Goal: Entertainment & Leisure: Consume media (video, audio)

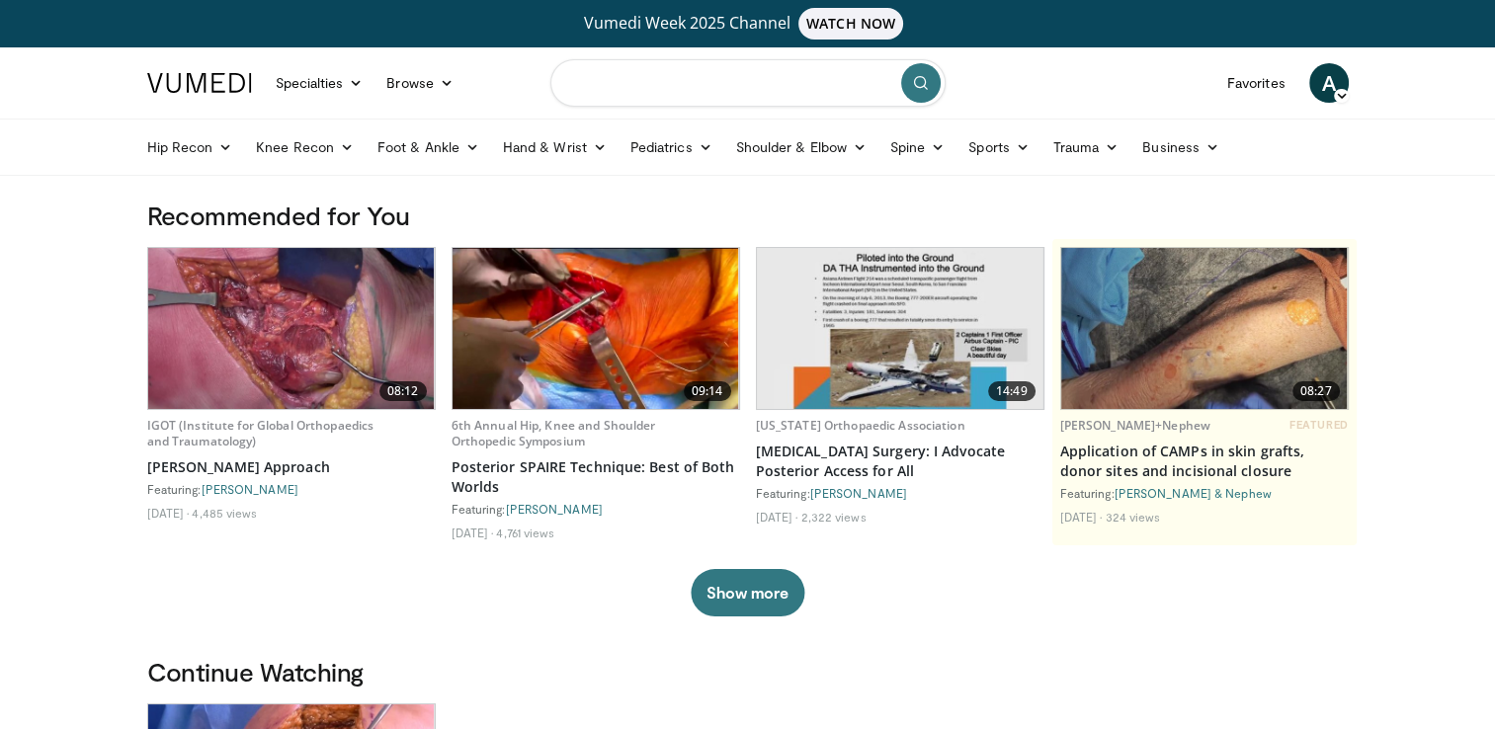
click at [685, 82] on input "Search topics, interventions" at bounding box center [747, 82] width 395 height 47
type input "**********"
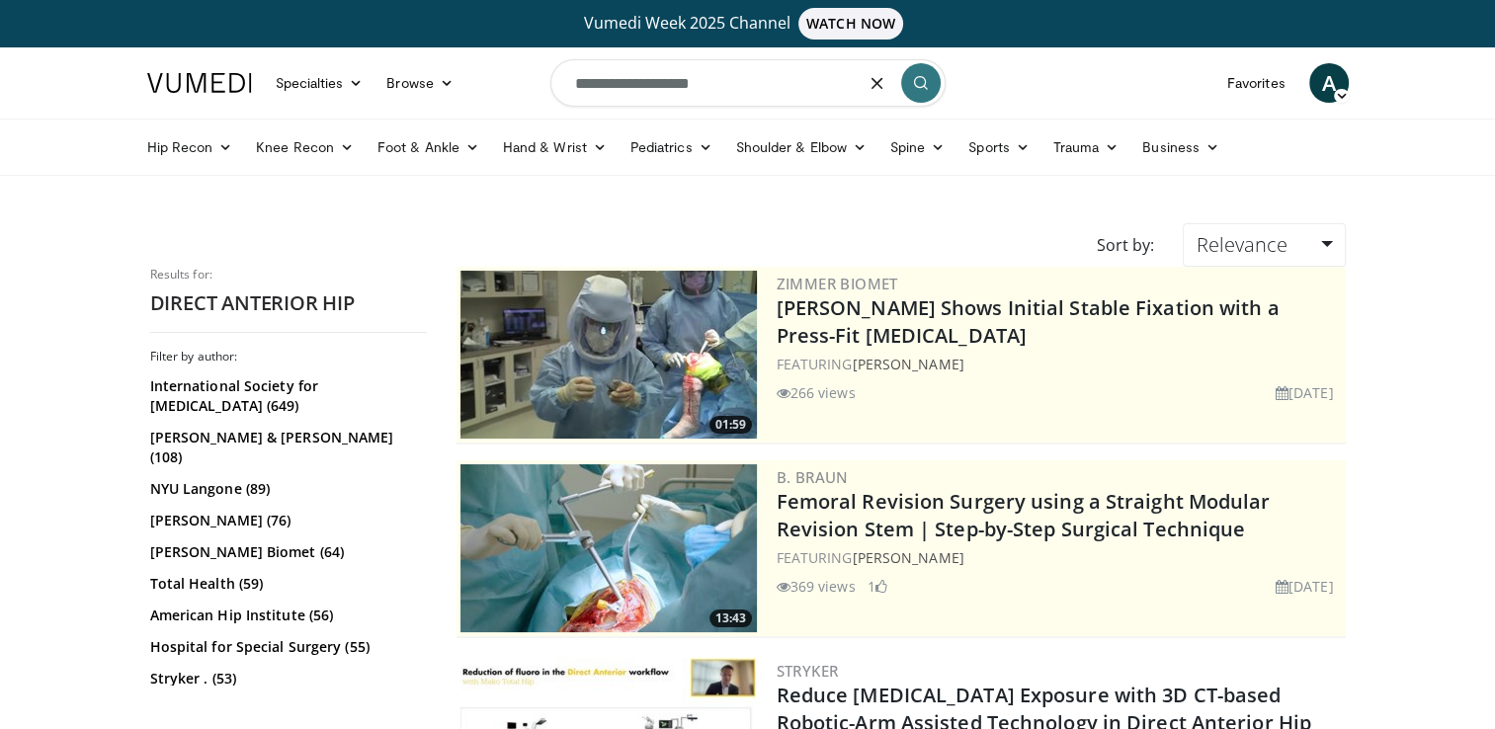
click at [748, 81] on input "**********" at bounding box center [747, 82] width 395 height 47
type input "**********"
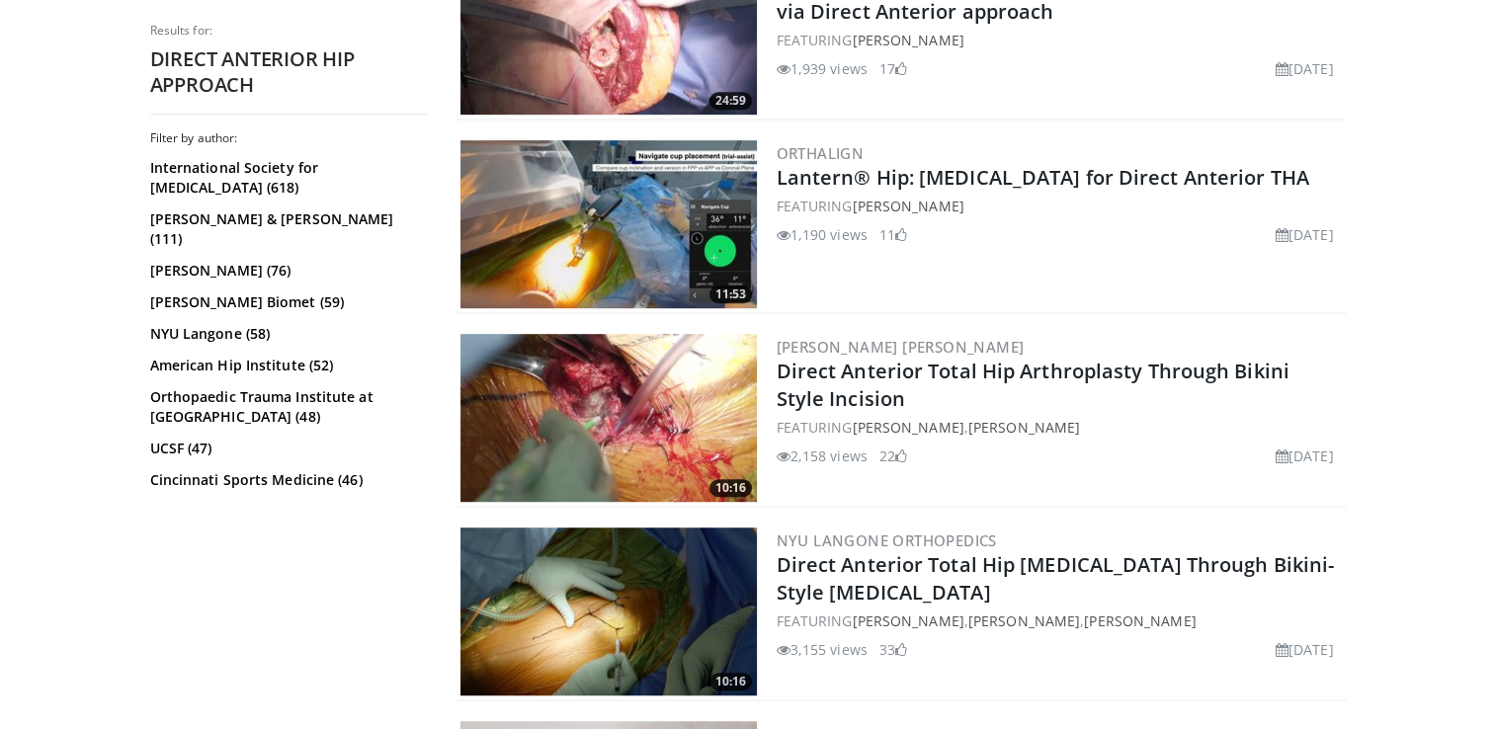
scroll to position [1099, 0]
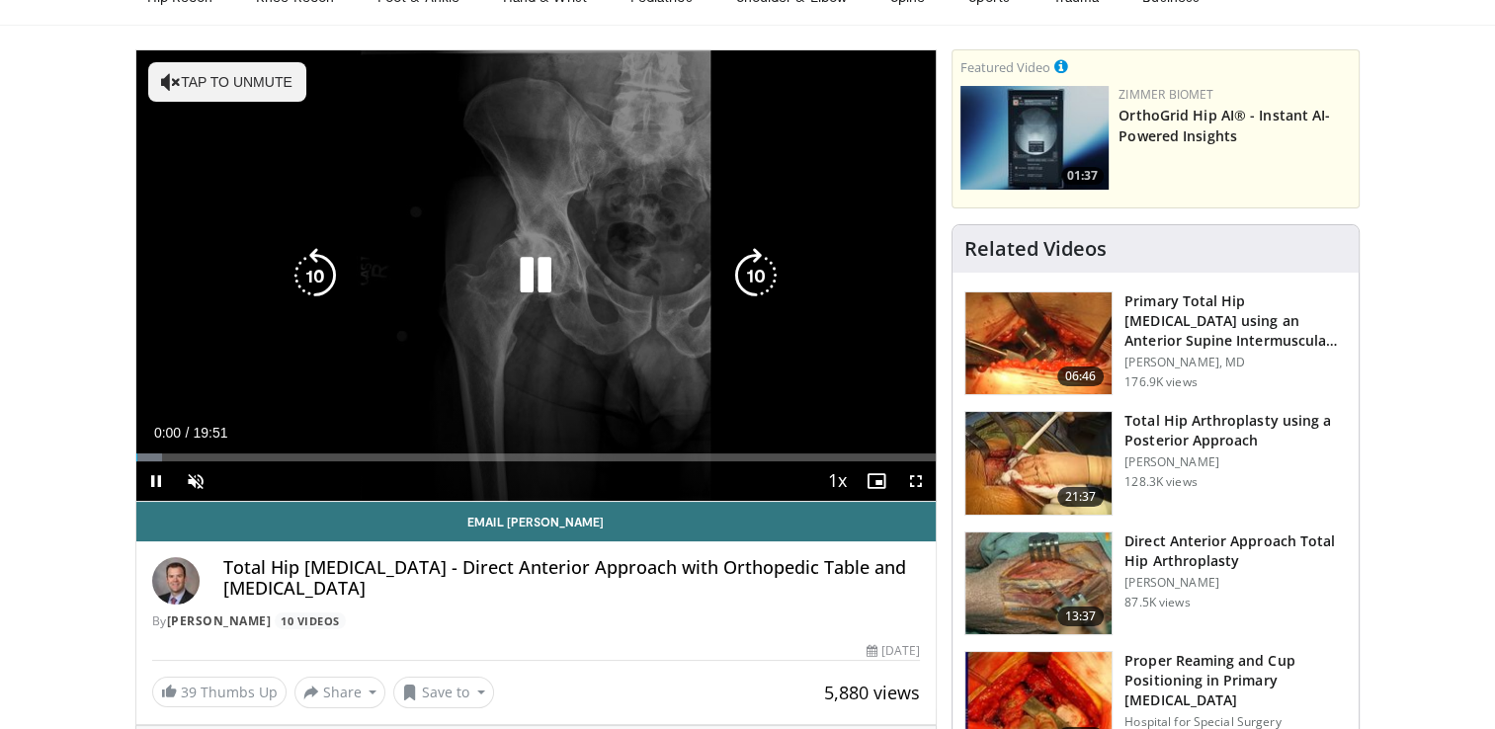
scroll to position [153, 0]
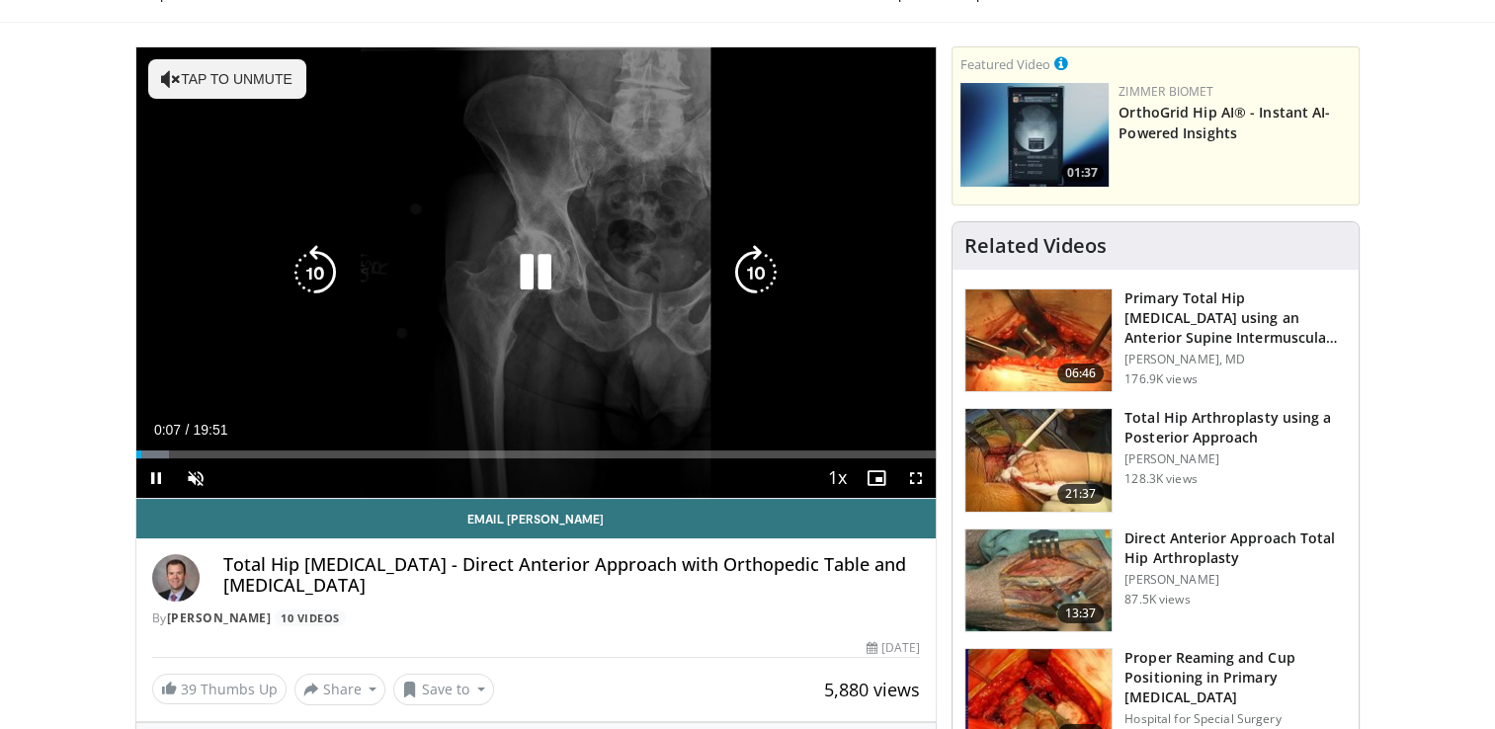
click at [524, 278] on icon "Video Player" at bounding box center [535, 272] width 55 height 55
click at [213, 68] on button "Tap to unmute" at bounding box center [227, 79] width 158 height 40
click at [535, 266] on icon "Video Player" at bounding box center [535, 272] width 55 height 55
click at [917, 478] on span "Video Player" at bounding box center [916, 479] width 40 height 40
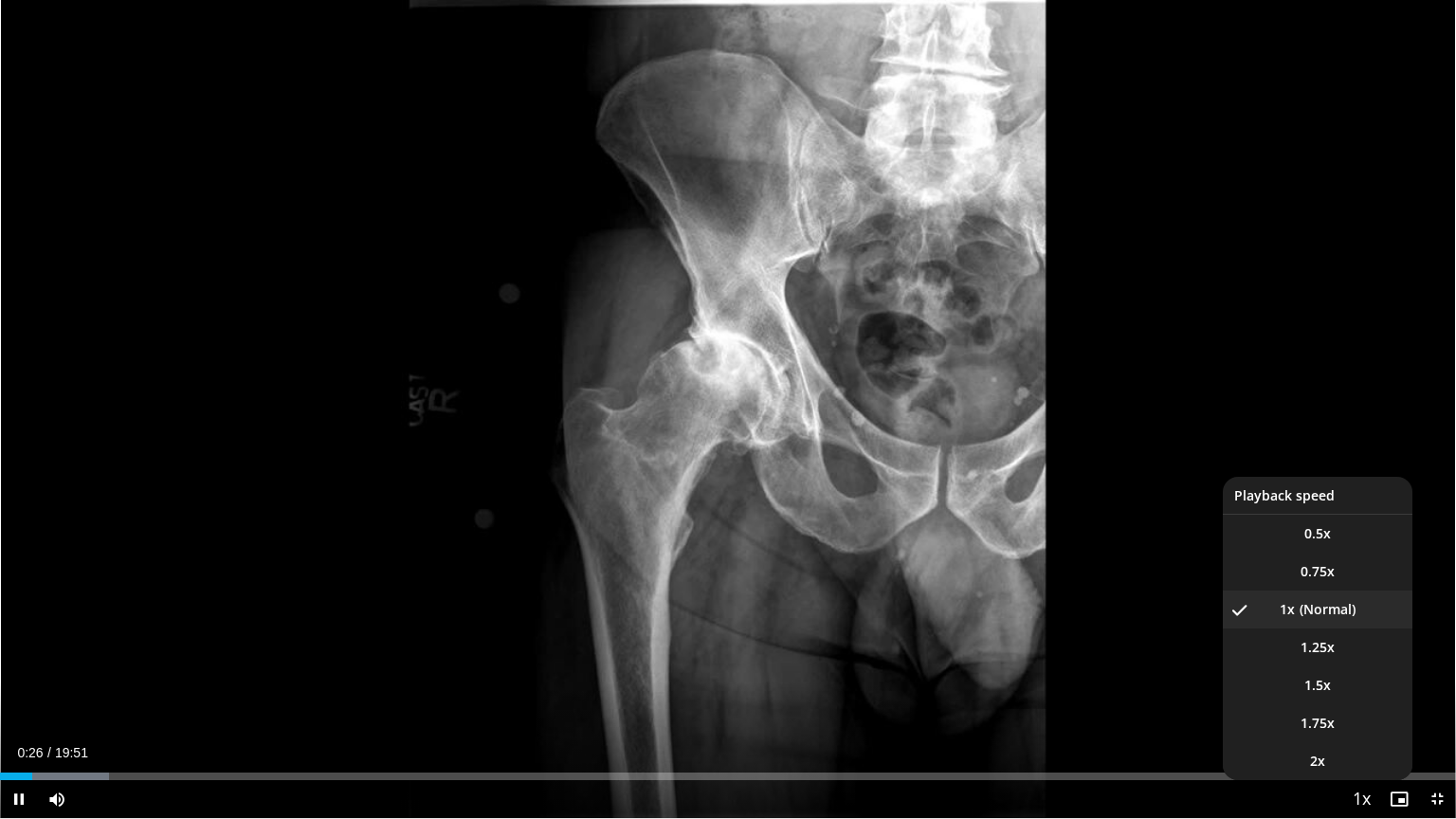
click at [1361, 698] on span "Video Player" at bounding box center [1361, 800] width 27 height 38
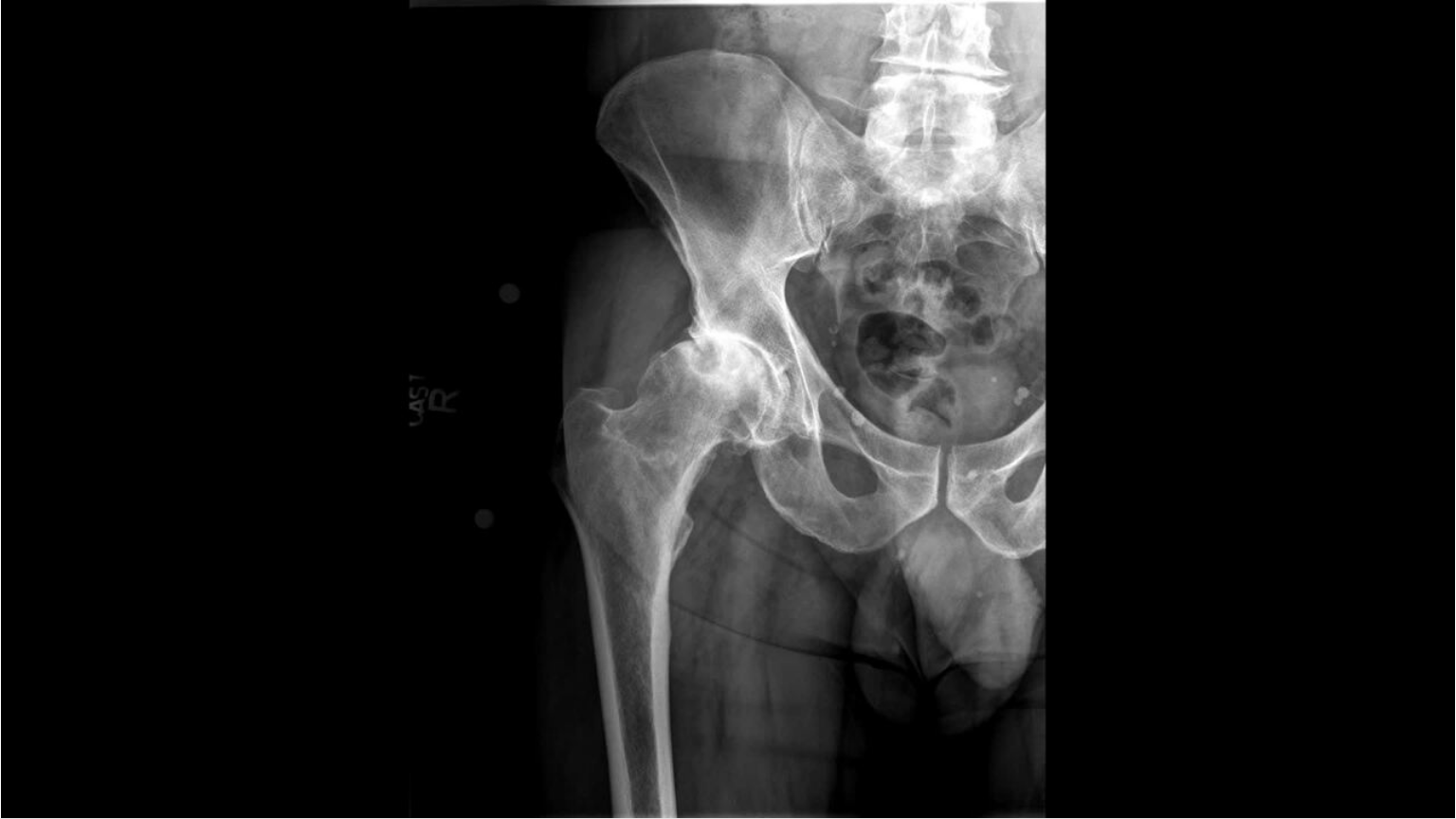
click at [1361, 698] on div "10 seconds Tap to unmute" at bounding box center [728, 409] width 1456 height 818
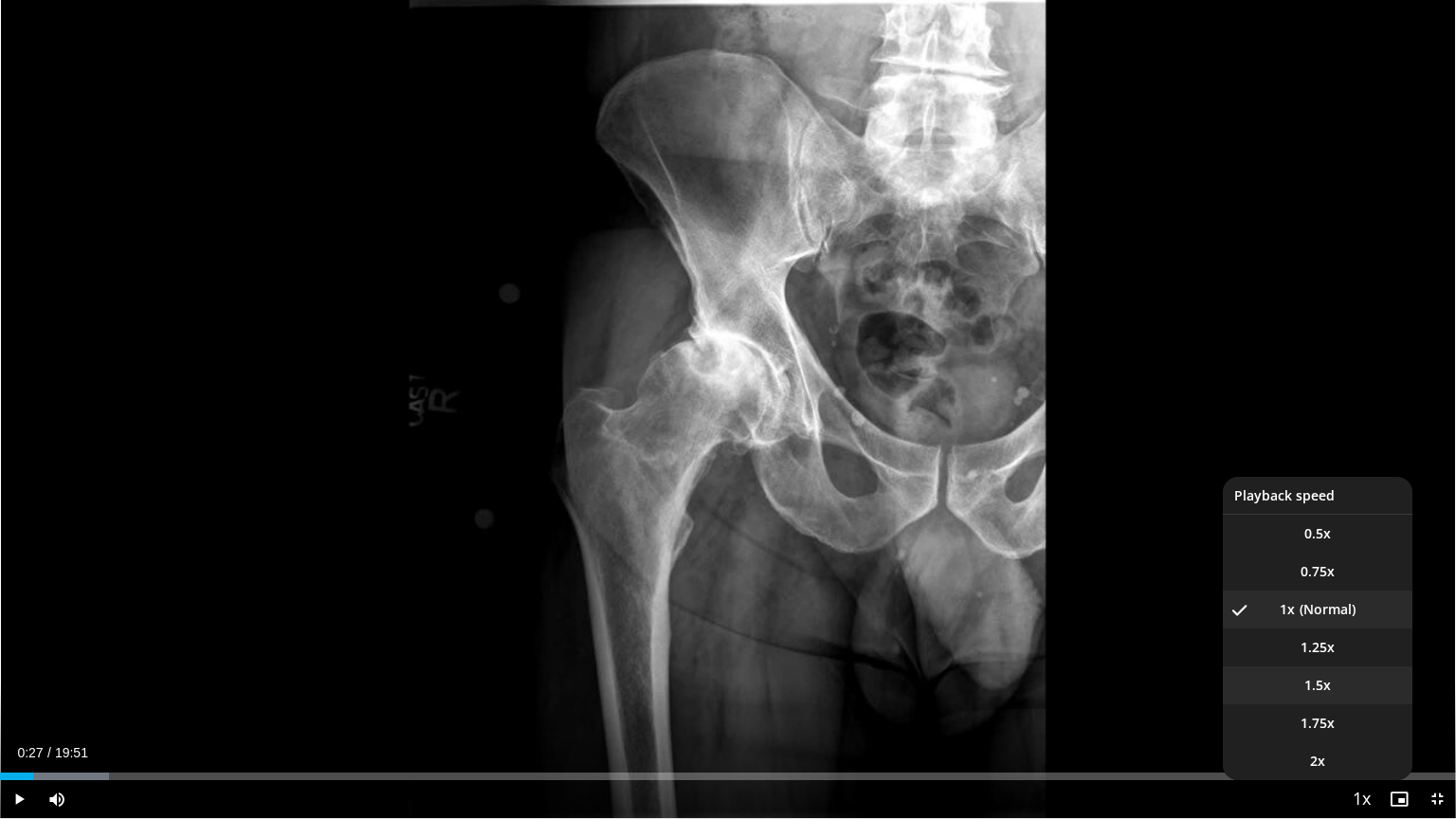
click at [1329, 685] on span "1.5x" at bounding box center [1318, 686] width 27 height 19
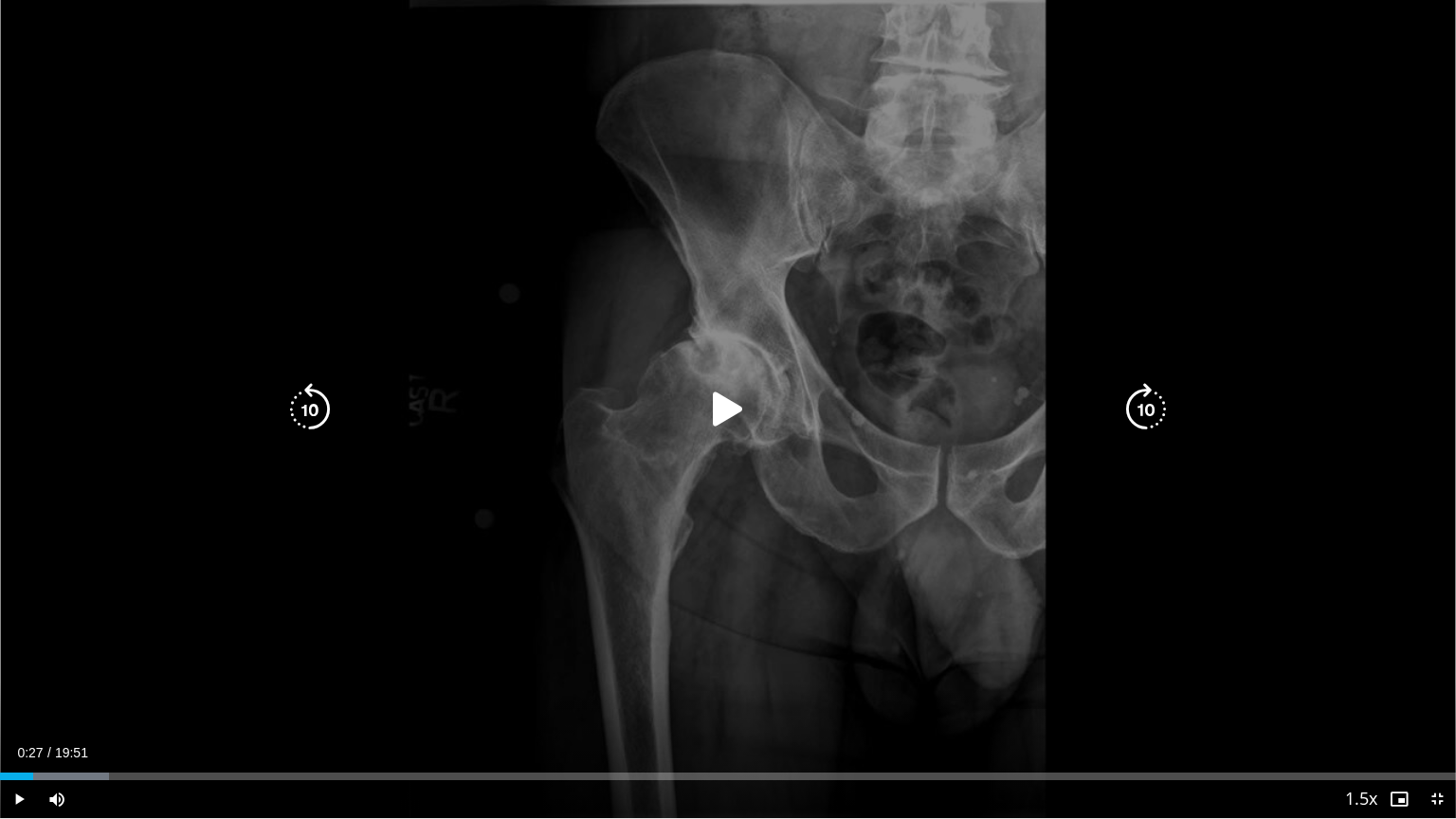
click at [1233, 612] on div "10 seconds Tap to unmute" at bounding box center [728, 409] width 1456 height 818
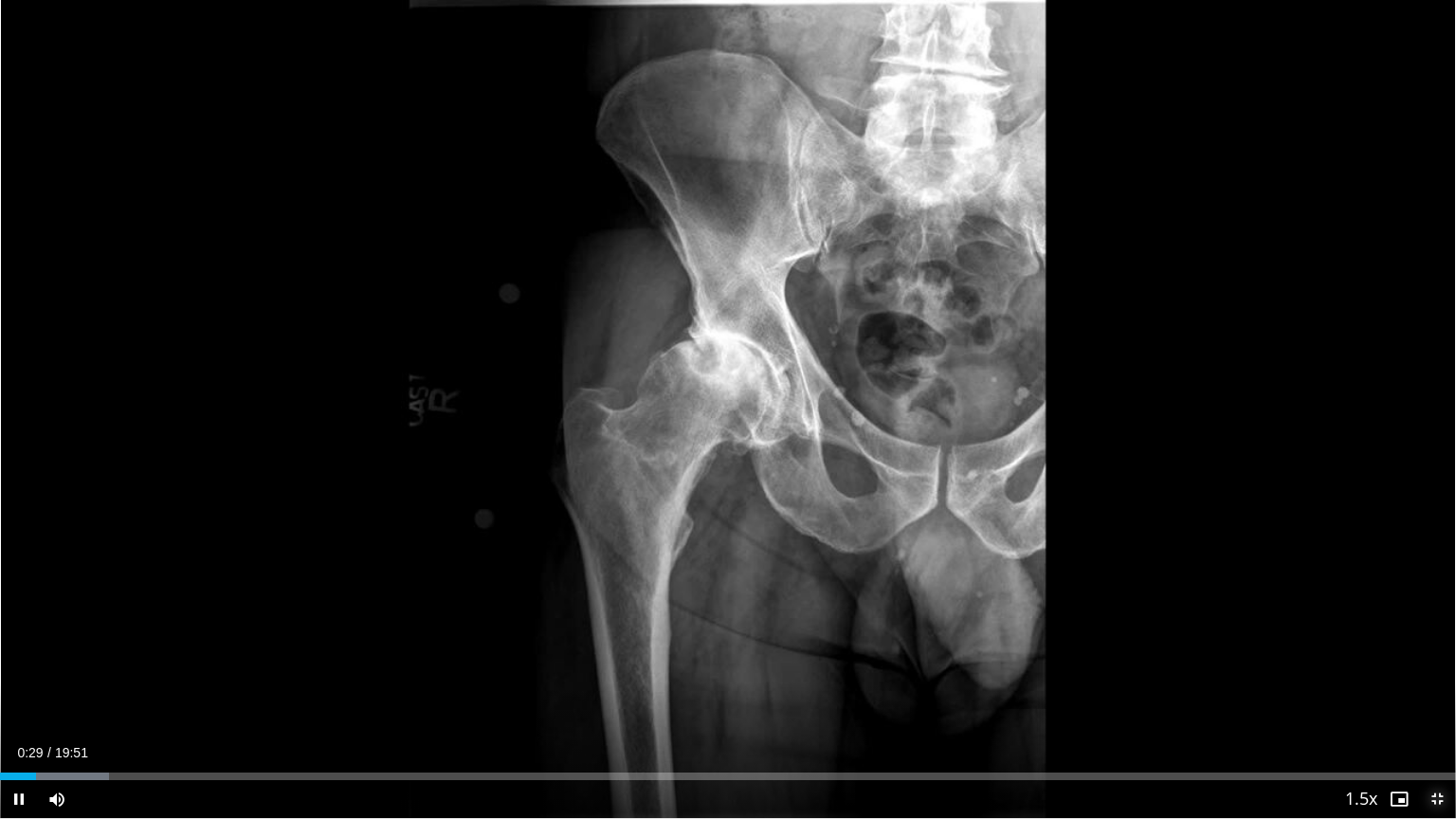
click at [1444, 698] on span "Video Player" at bounding box center [1437, 799] width 38 height 38
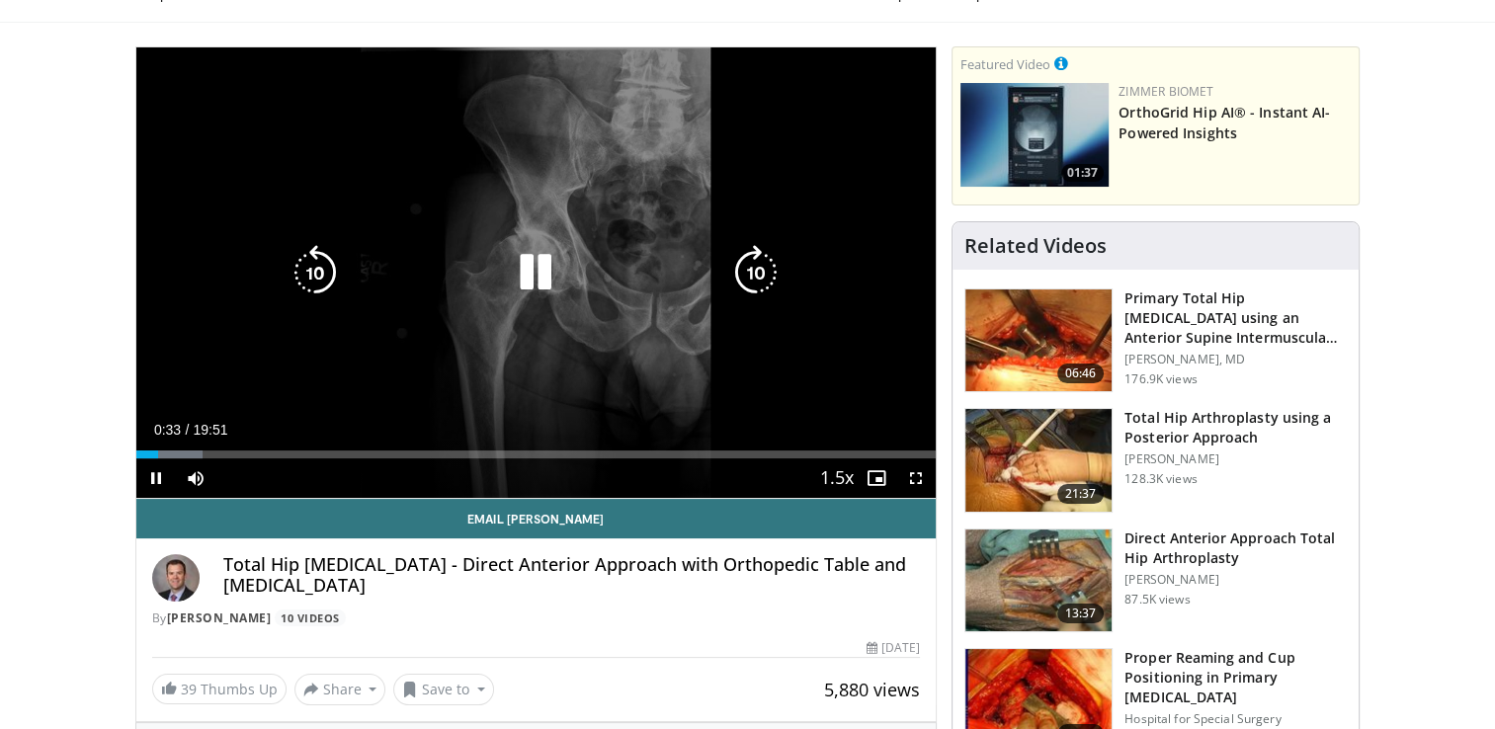
click at [557, 155] on div "10 seconds Tap to unmute" at bounding box center [536, 272] width 801 height 451
click at [594, 295] on div "10 seconds Tap to unmute" at bounding box center [536, 272] width 801 height 451
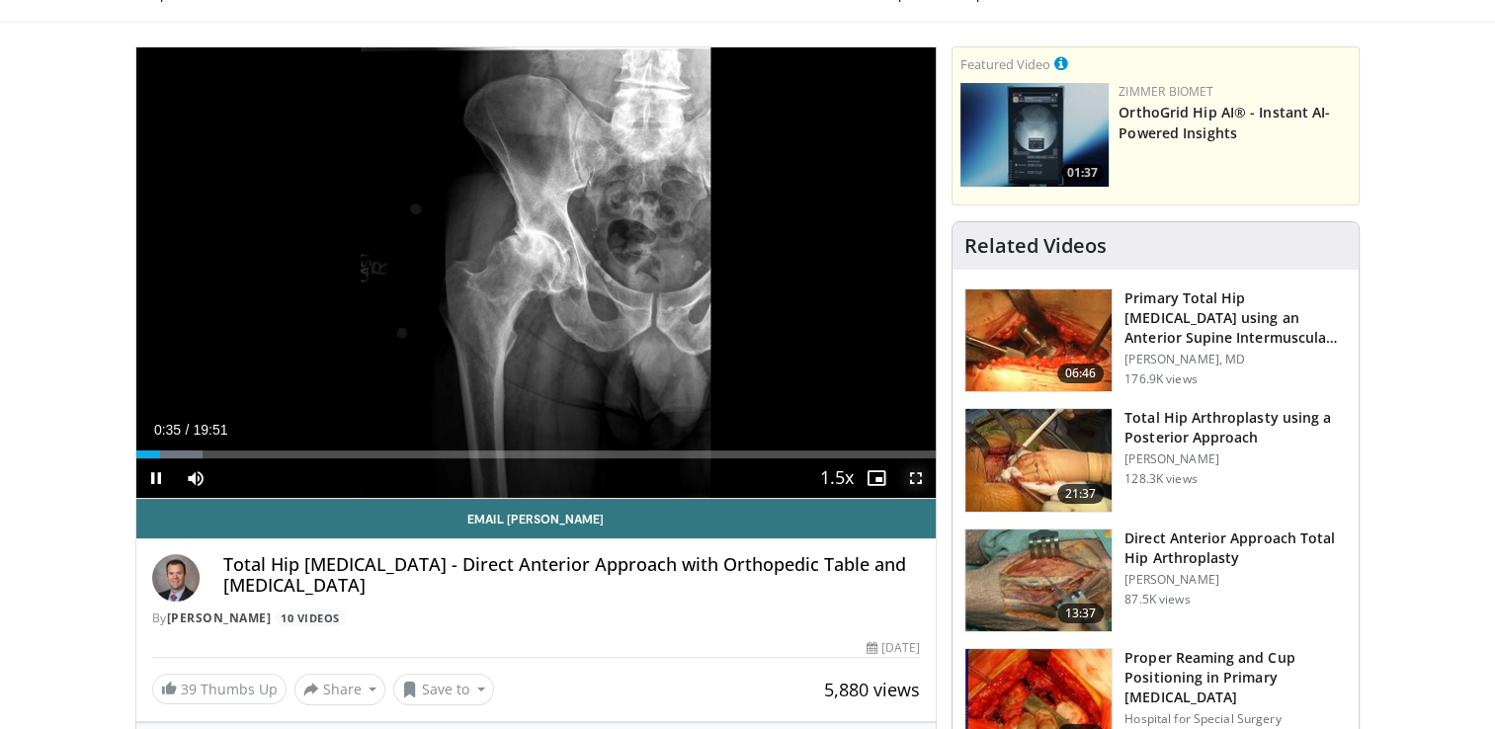
click at [913, 474] on span "Video Player" at bounding box center [916, 479] width 40 height 40
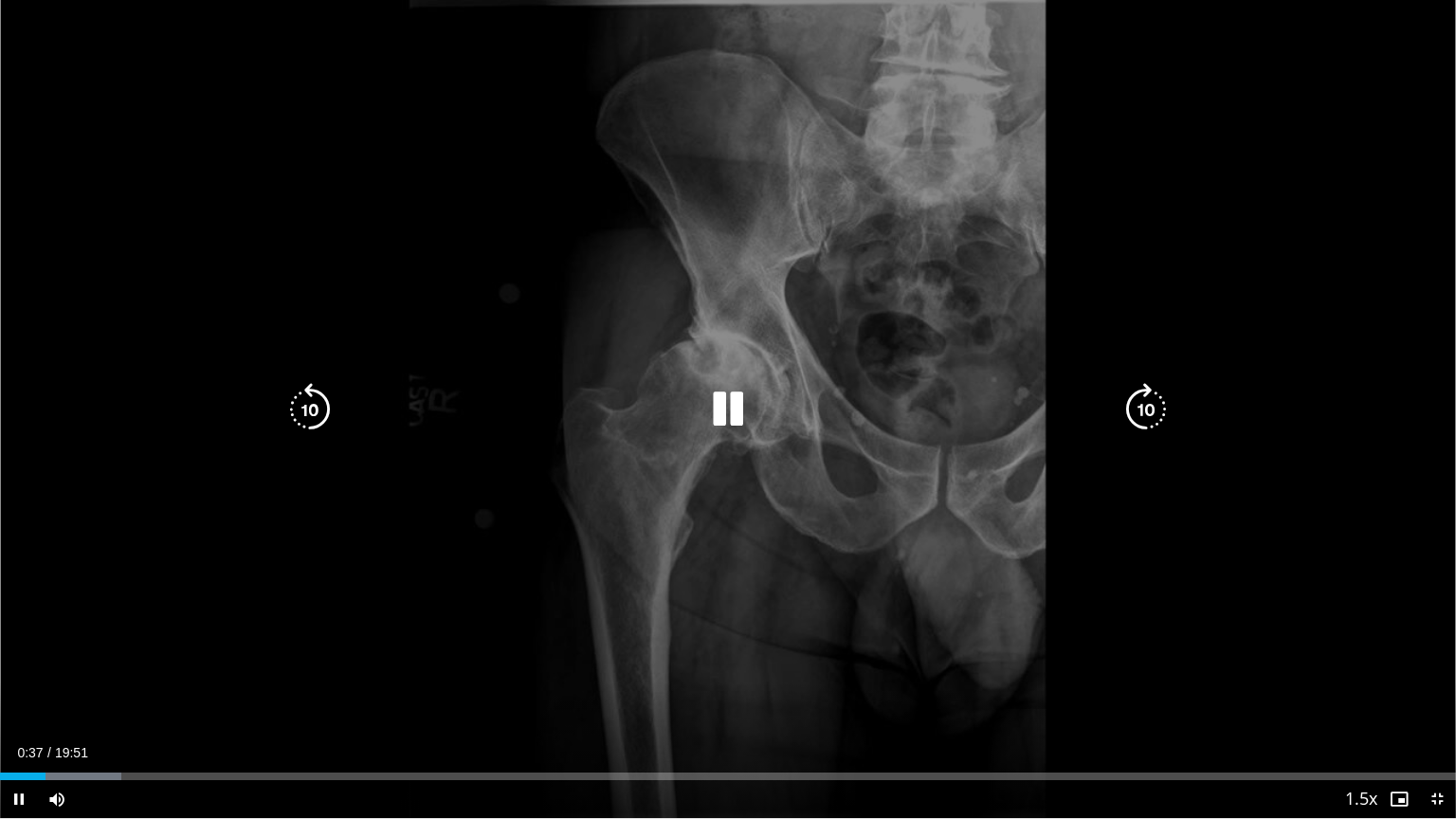
click at [910, 489] on div "10 seconds Tap to unmute" at bounding box center [728, 409] width 1456 height 818
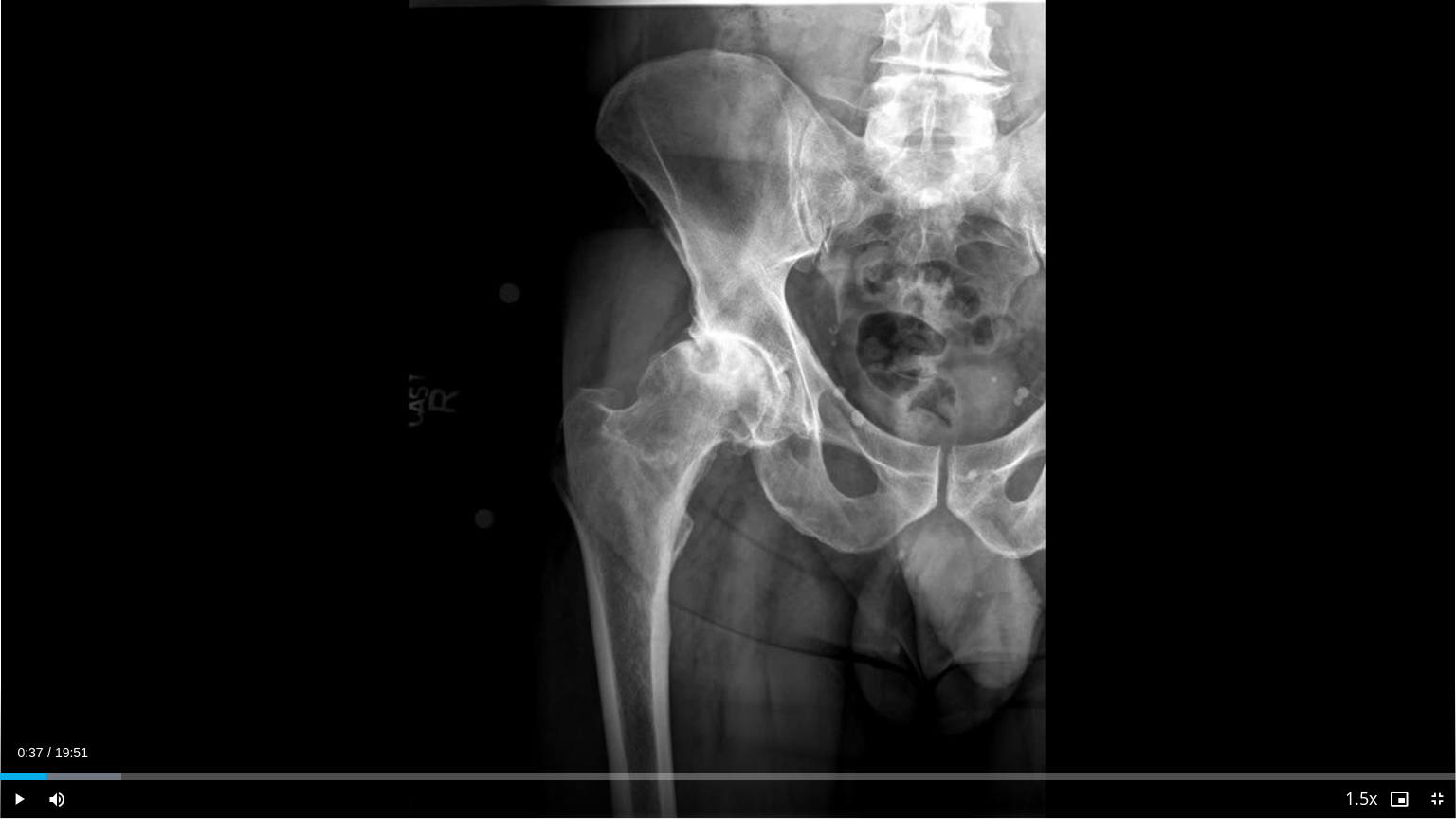
click at [910, 489] on div "10 seconds Tap to unmute" at bounding box center [728, 409] width 1456 height 818
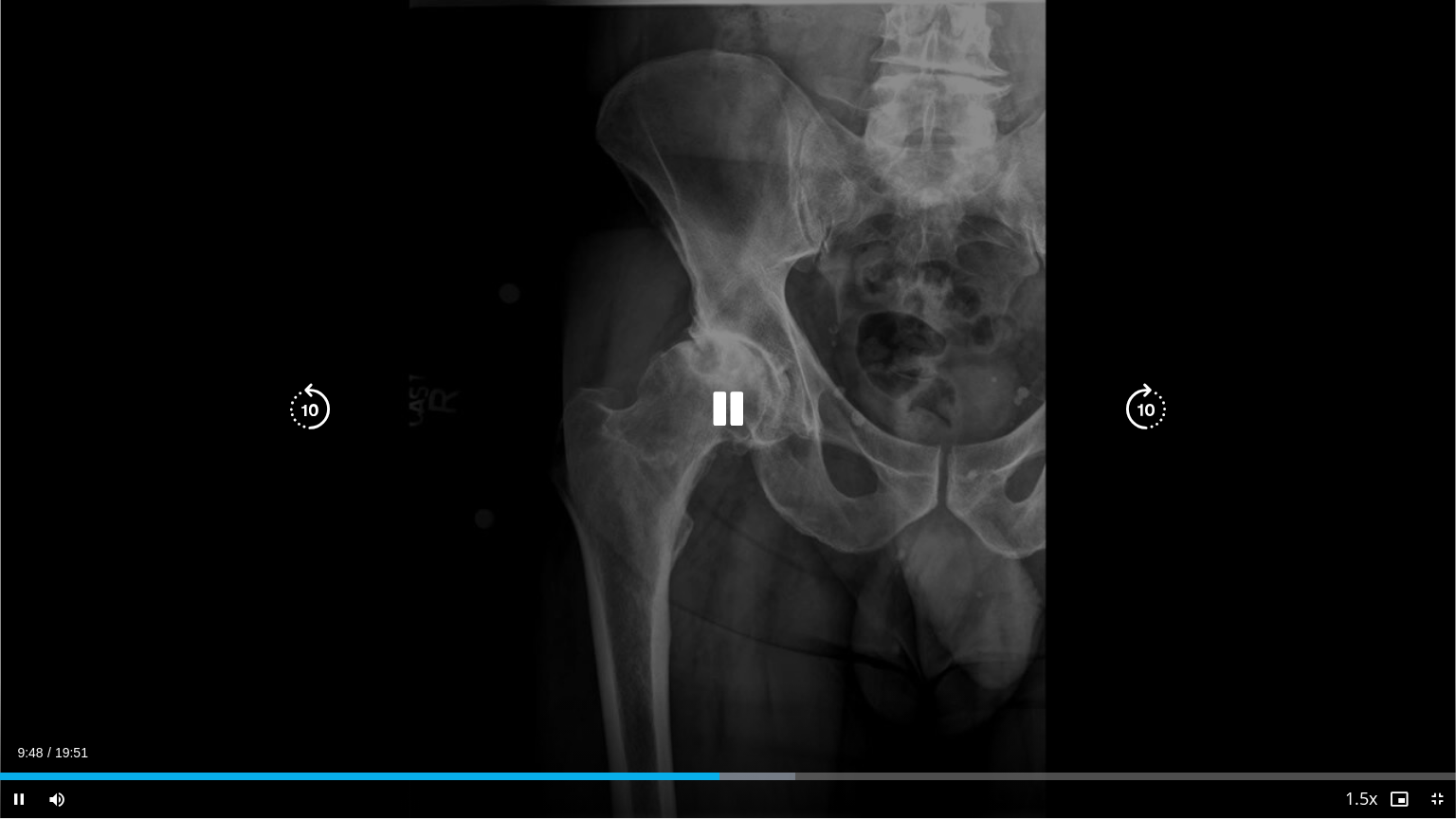
click at [955, 455] on div "10 seconds Tap to unmute" at bounding box center [728, 409] width 1456 height 818
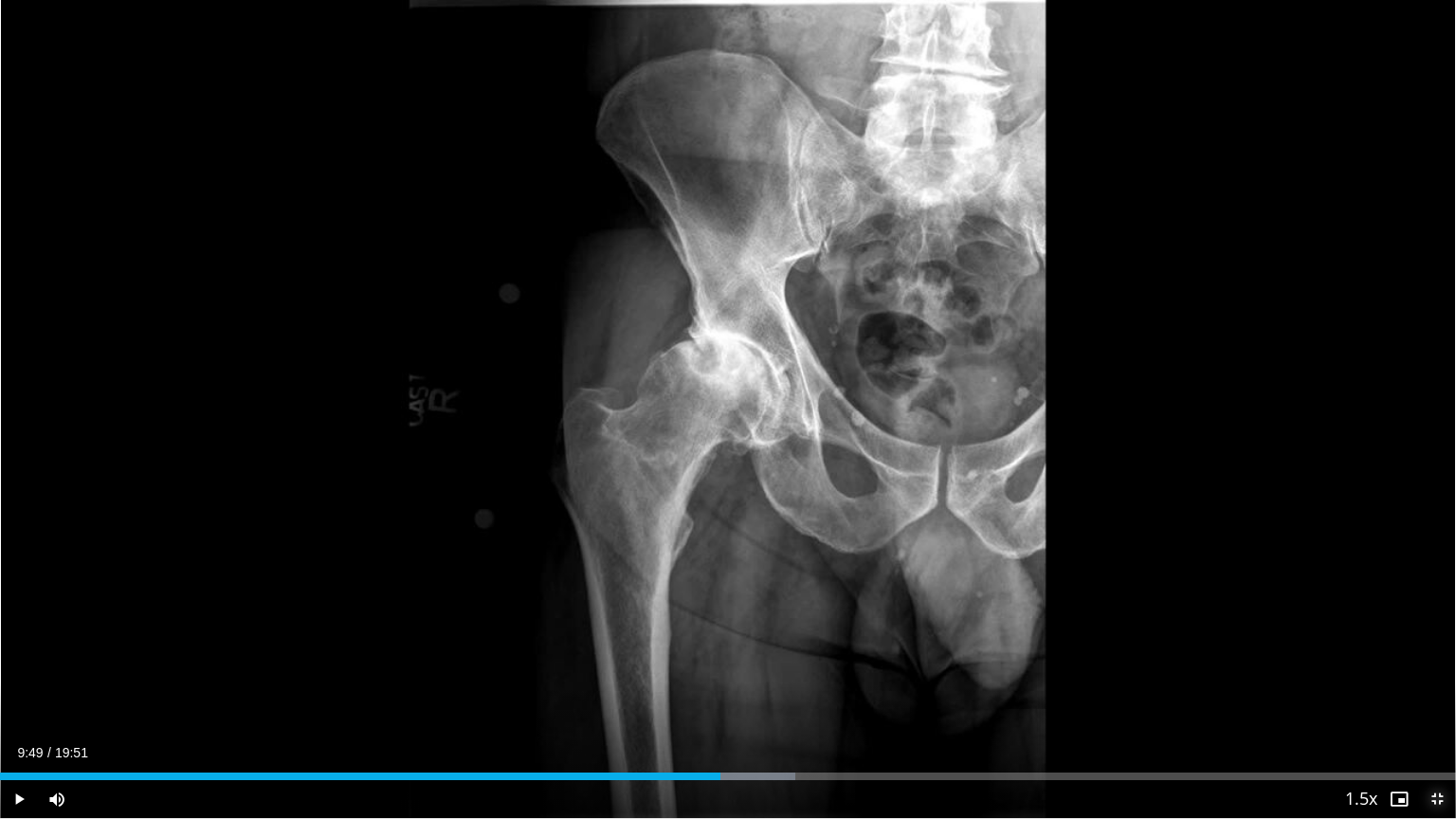
click at [1441, 698] on span "Video Player" at bounding box center [1437, 799] width 38 height 38
